Goal: Task Accomplishment & Management: Complete application form

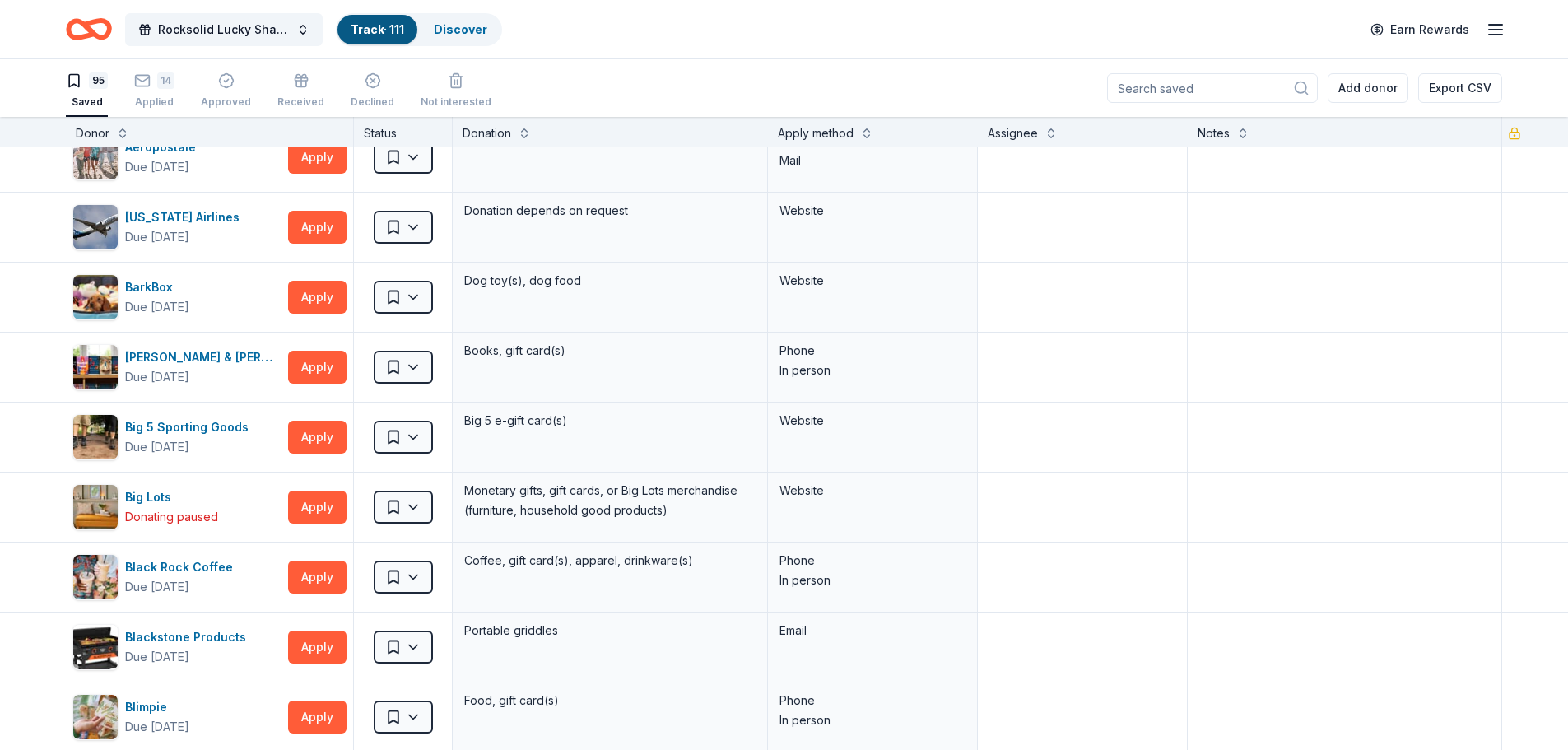
scroll to position [83, 0]
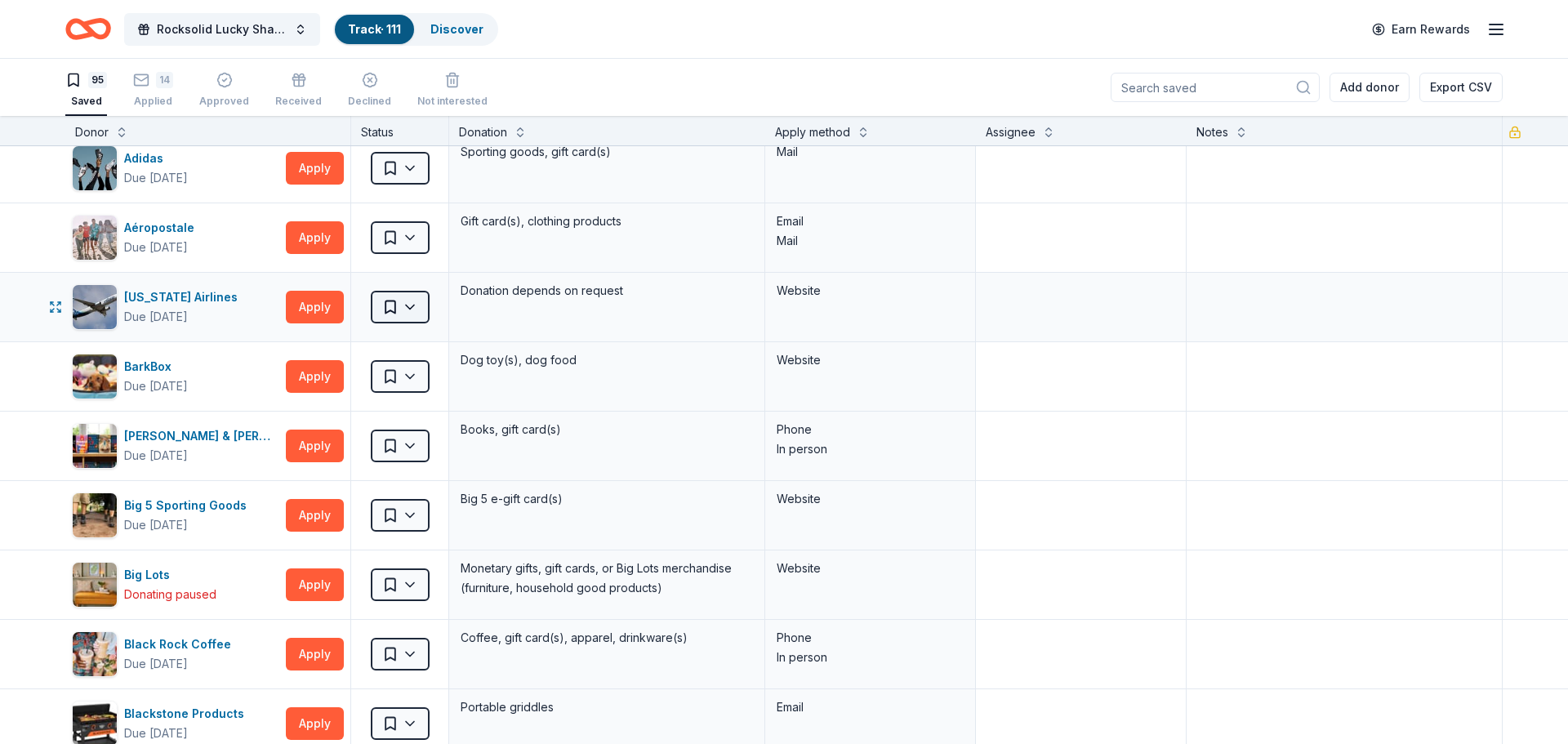
click at [417, 310] on html "Rocksolid Lucky Shamrock Auction Track · 111 Discover Earn Rewards 95 Saved 14 …" at bounding box center [784, 372] width 1568 height 744
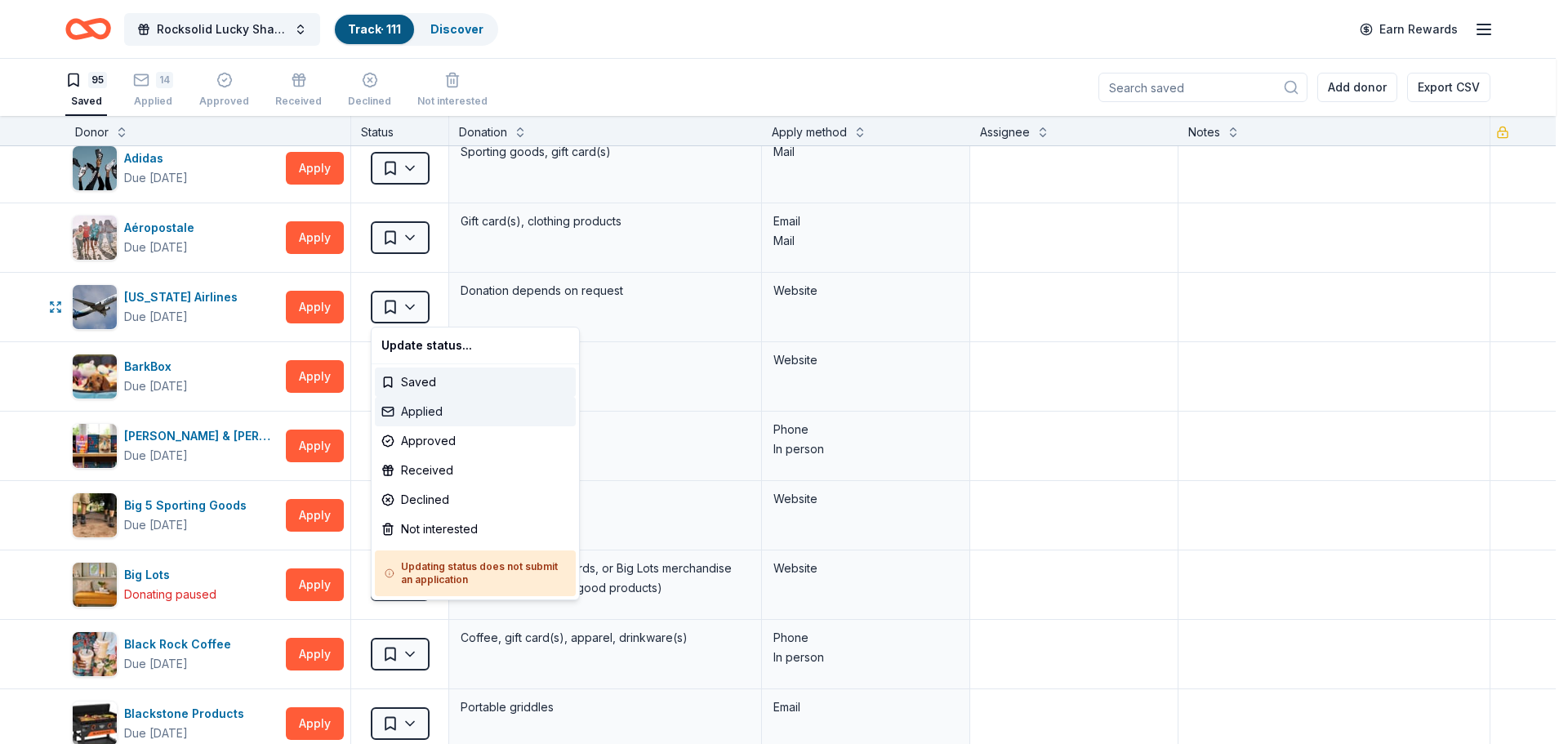
click at [425, 412] on div "Applied" at bounding box center [475, 411] width 201 height 29
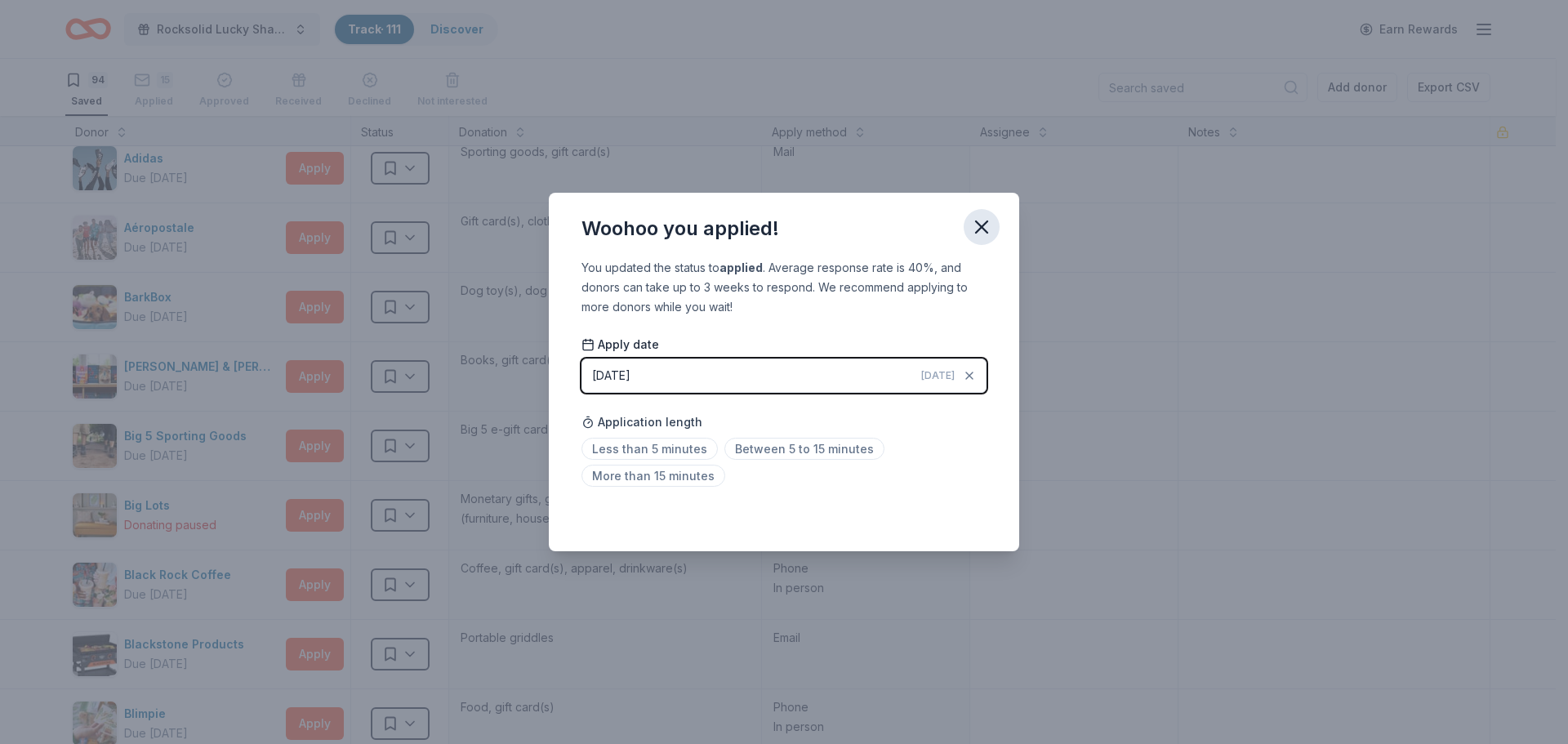
click at [987, 221] on icon "button" at bounding box center [982, 227] width 12 height 12
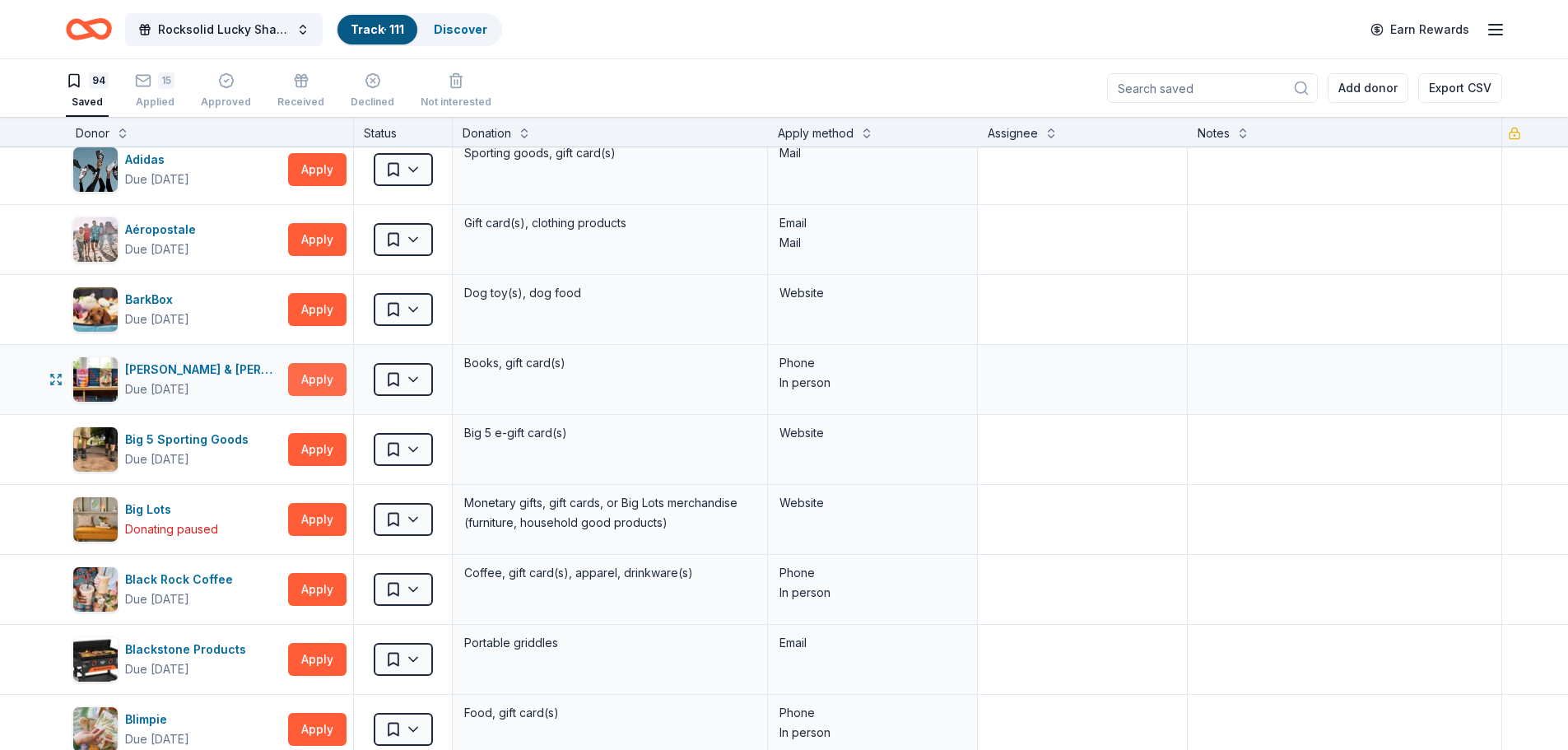
scroll to position [0, 0]
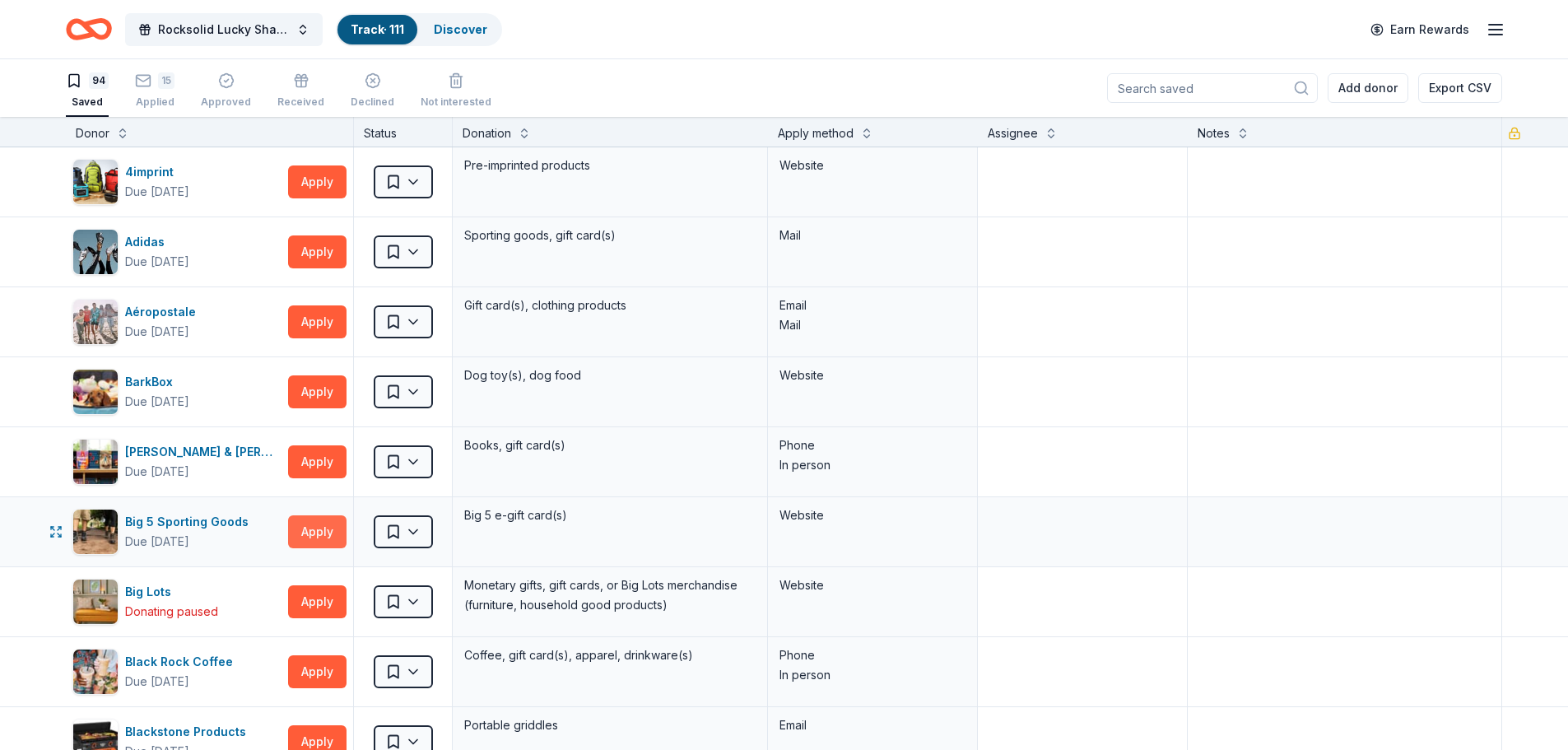
click at [296, 547] on button "Apply" at bounding box center [317, 531] width 58 height 33
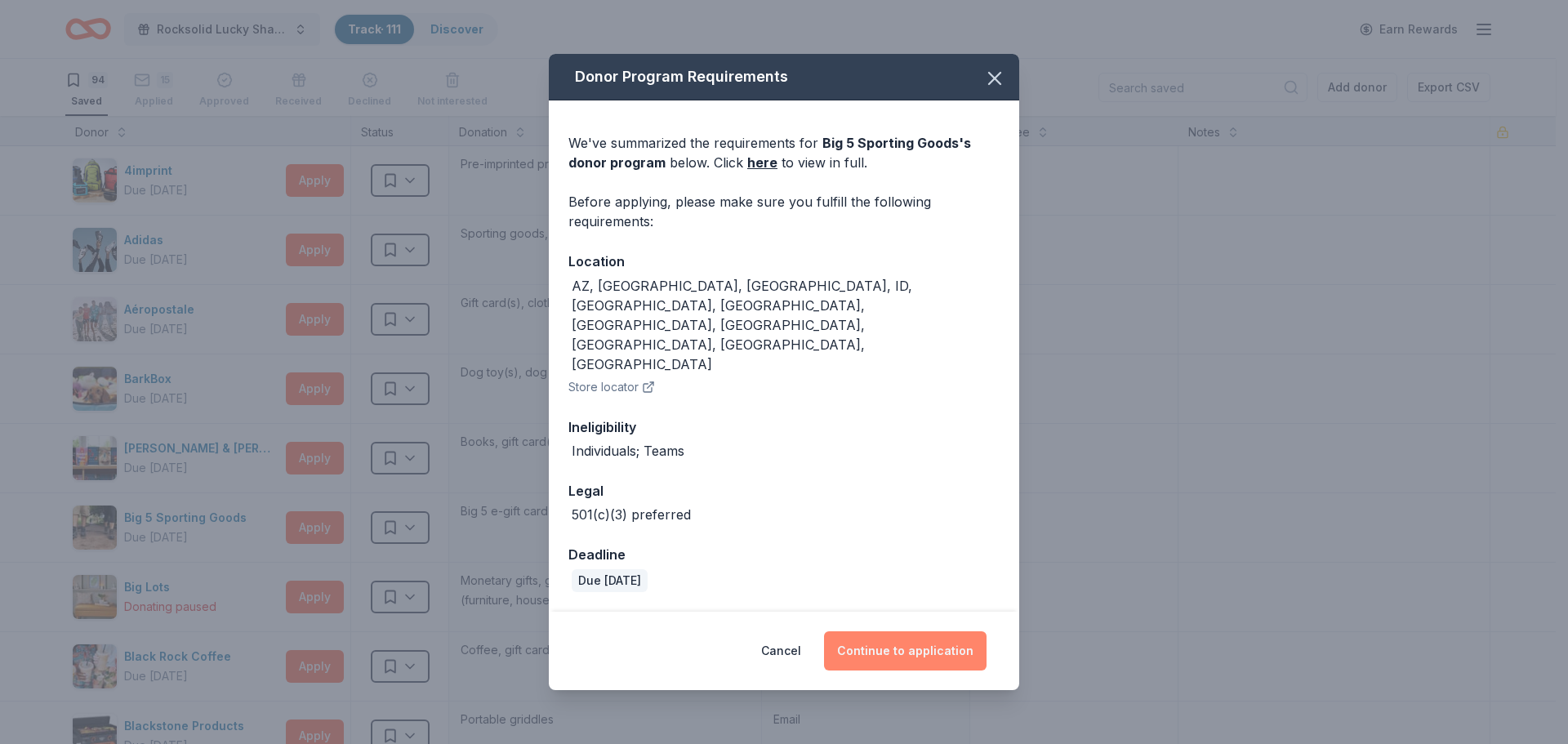
click at [876, 631] on button "Continue to application" at bounding box center [905, 650] width 162 height 39
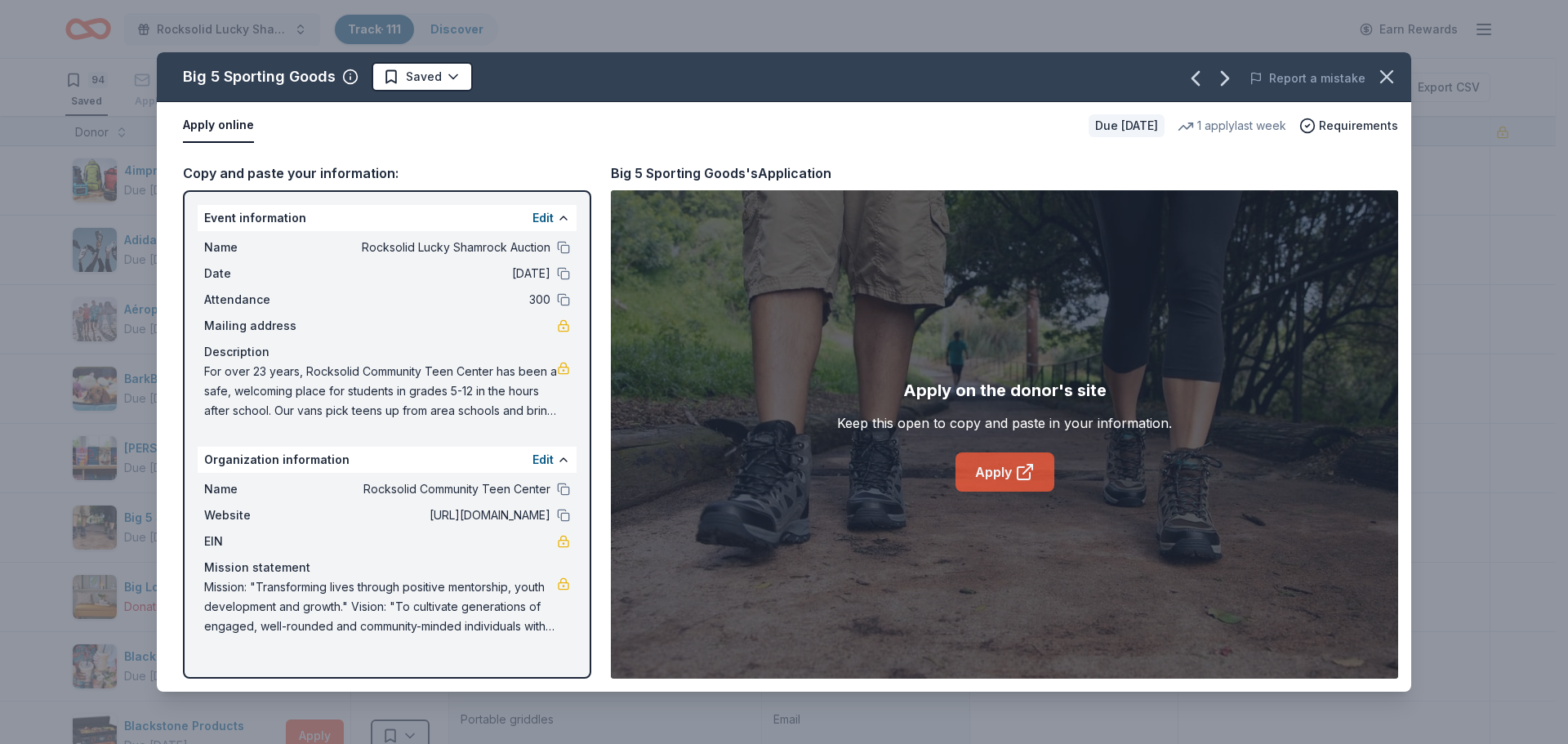
click at [995, 466] on link "Apply" at bounding box center [1004, 471] width 99 height 39
click at [1397, 76] on icon "button" at bounding box center [1387, 77] width 23 height 23
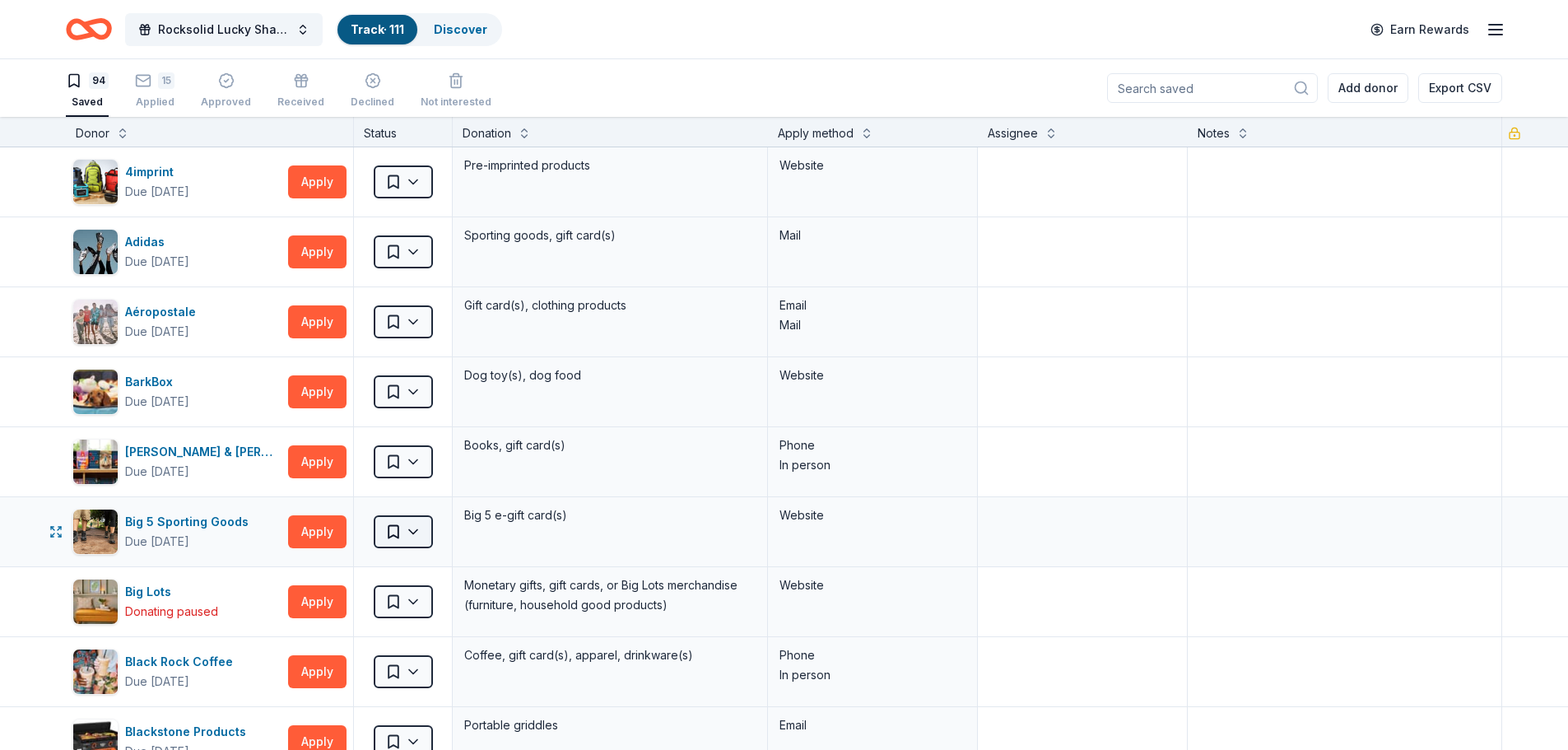
click at [412, 532] on html "Rocksolid Lucky Shamrock Auction Track · 111 Discover Earn Rewards 94 Saved 15 …" at bounding box center [784, 375] width 1568 height 750
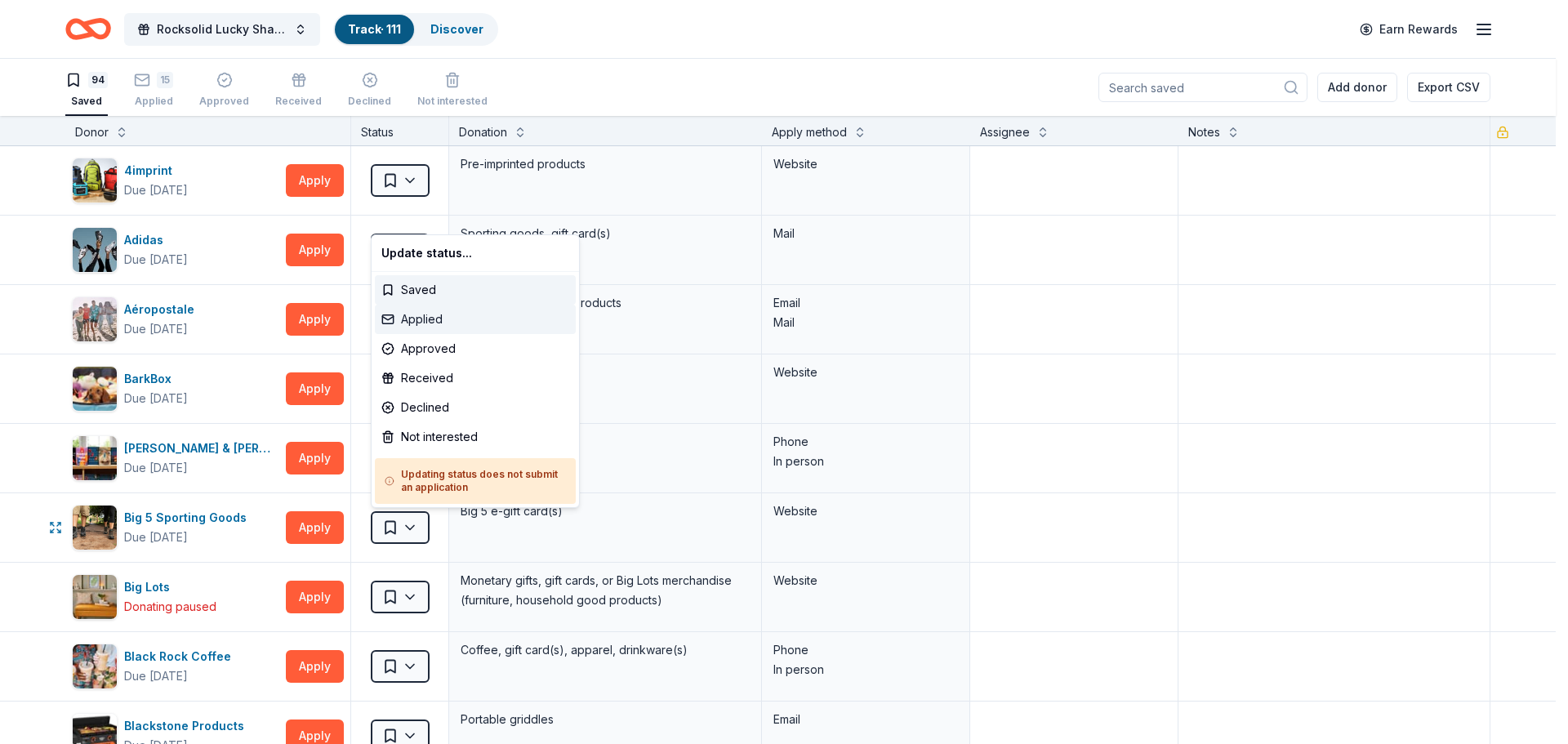
click at [429, 321] on div "Applied" at bounding box center [475, 319] width 201 height 29
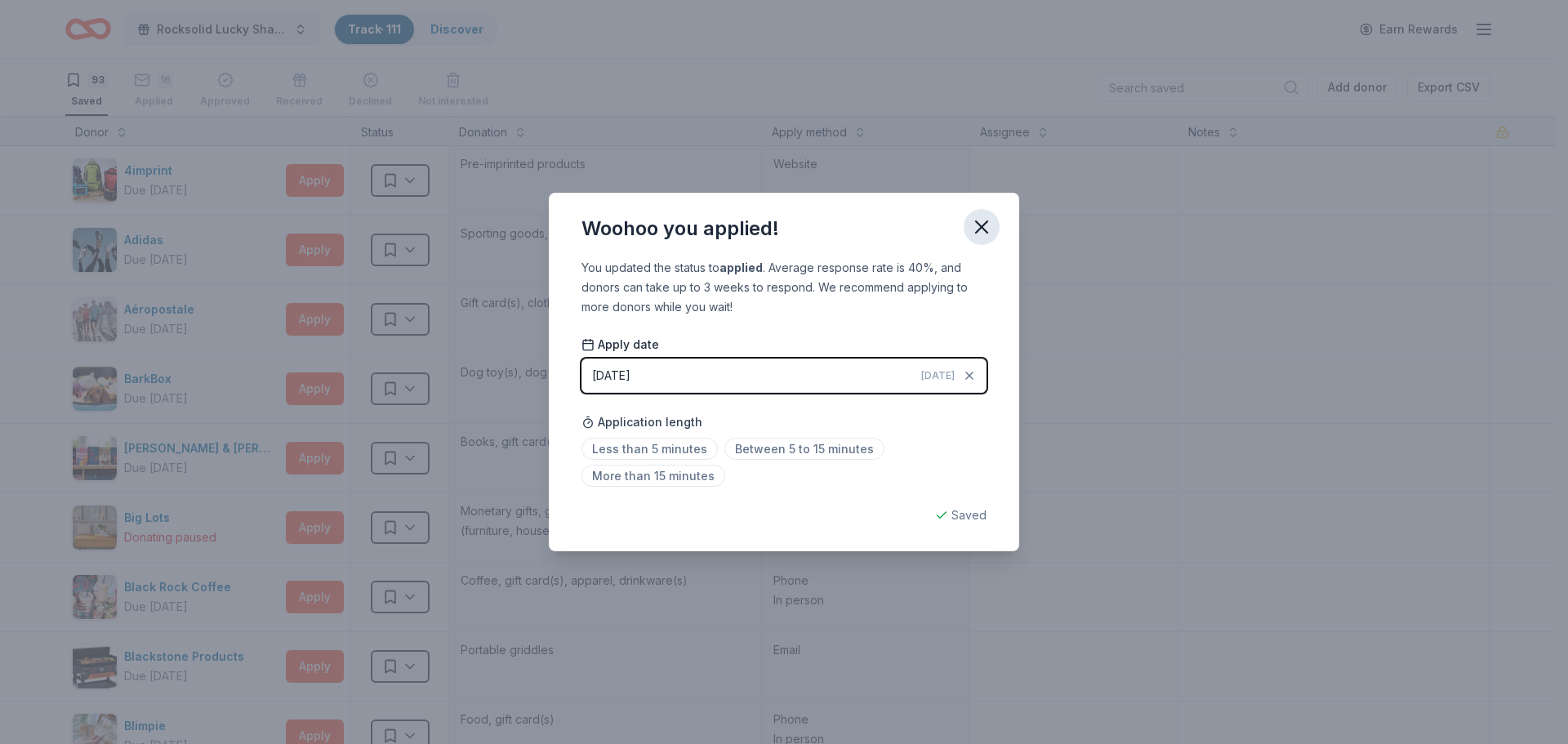
click at [974, 228] on icon "button" at bounding box center [982, 227] width 23 height 23
